Goal: Information Seeking & Learning: Find specific fact

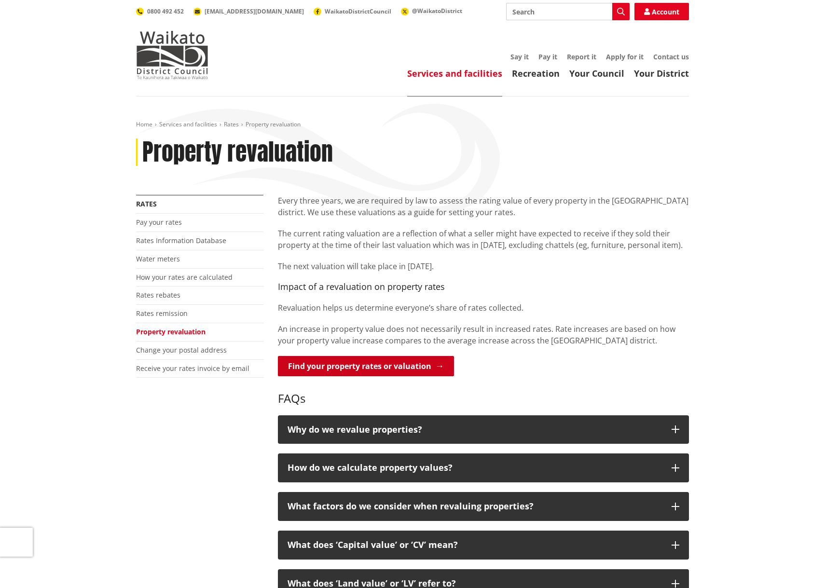
click at [371, 370] on link "Find your property rates or valuation" at bounding box center [366, 366] width 176 height 20
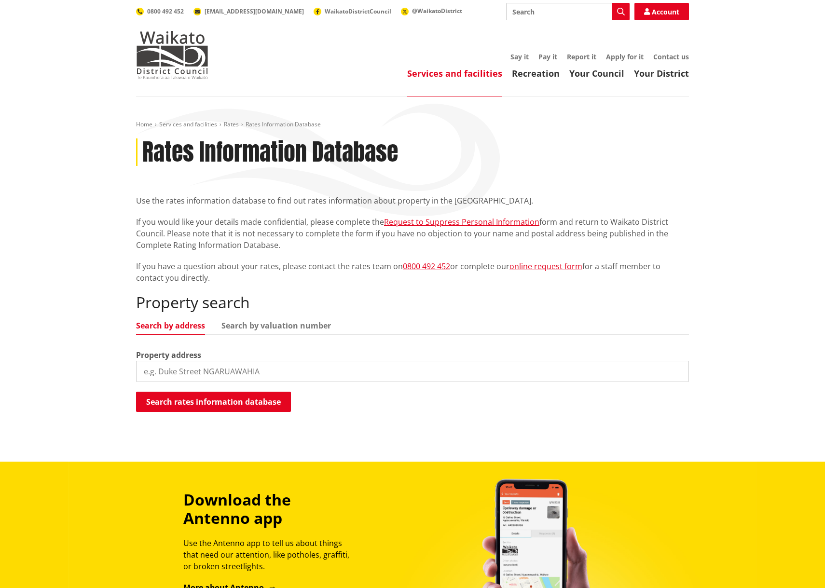
click at [249, 371] on input "search" at bounding box center [412, 371] width 553 height 21
type input "[STREET_ADDRESS]"
click at [220, 403] on button "Search rates information database" at bounding box center [213, 402] width 155 height 20
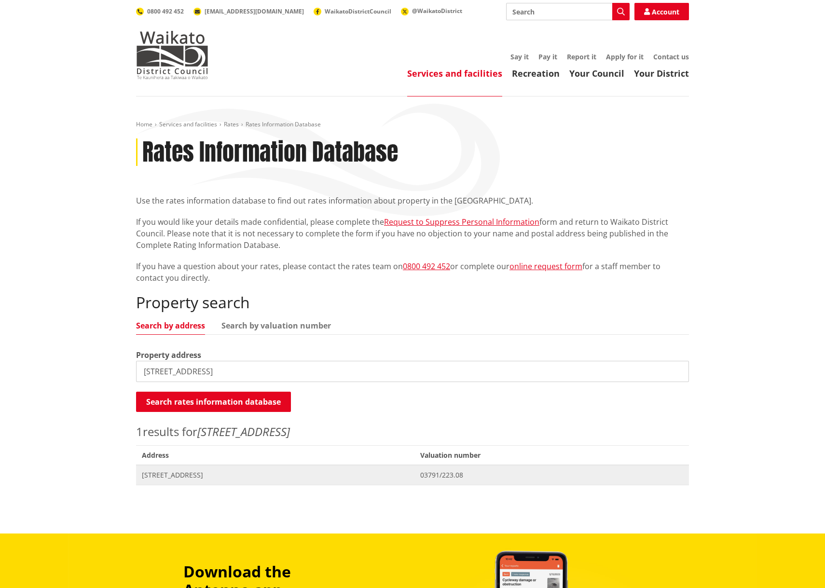
click at [192, 476] on span "[STREET_ADDRESS]" at bounding box center [275, 475] width 267 height 10
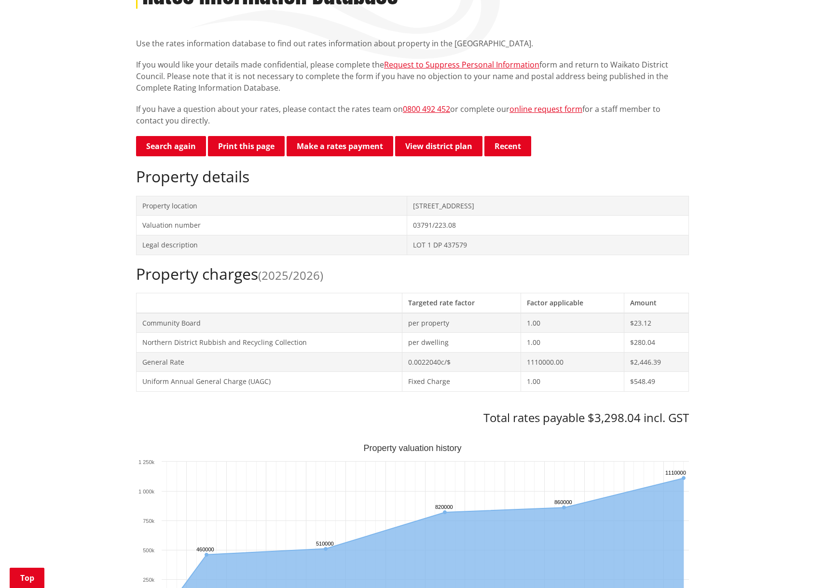
scroll to position [280, 0]
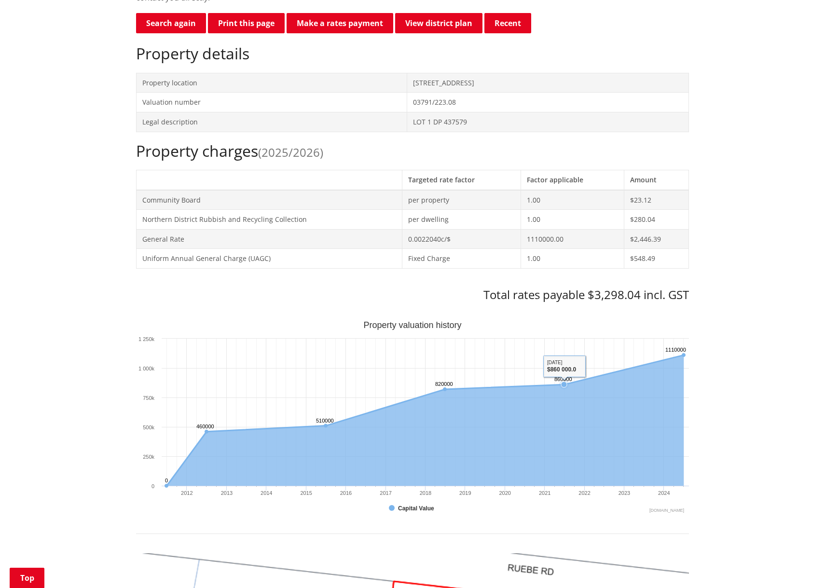
click at [564, 384] on icon "Wednesday, Jun 30, 14:00, 860,000. Capital Value." at bounding box center [564, 384] width 6 height 6
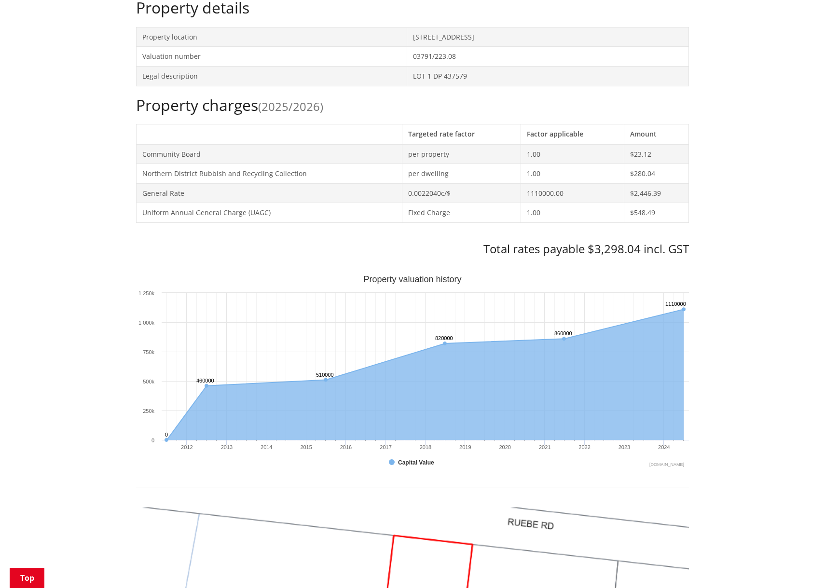
scroll to position [325, 0]
